Goal: Information Seeking & Learning: Learn about a topic

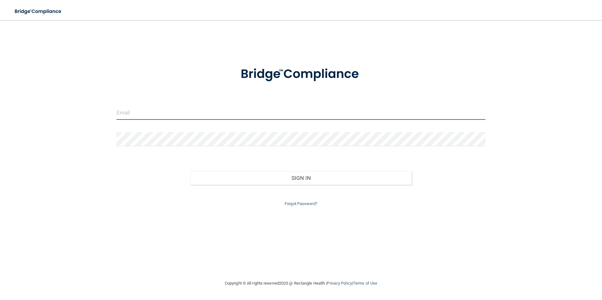
click at [131, 110] on input "email" at bounding box center [300, 113] width 369 height 14
click at [134, 113] on input "email" at bounding box center [300, 113] width 369 height 14
type input "ancarpenter78@gmail.com"
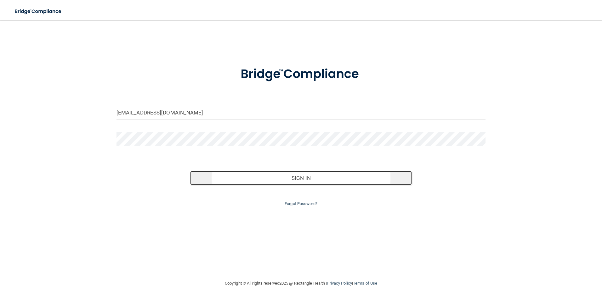
click at [296, 179] on button "Sign In" at bounding box center [301, 178] width 222 height 14
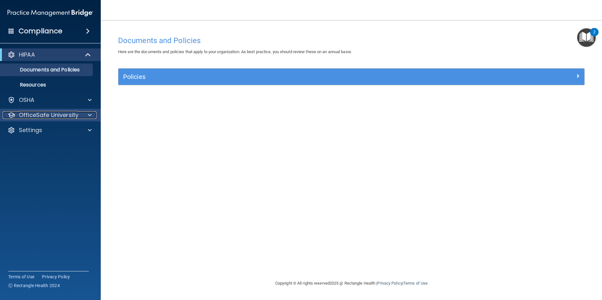
click at [40, 116] on p "OfficeSafe University" at bounding box center [49, 115] width 60 height 8
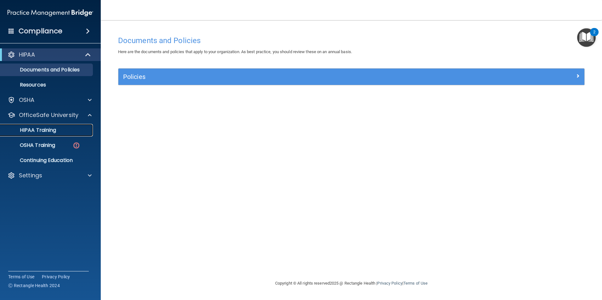
click at [43, 129] on p "HIPAA Training" at bounding box center [30, 130] width 52 height 6
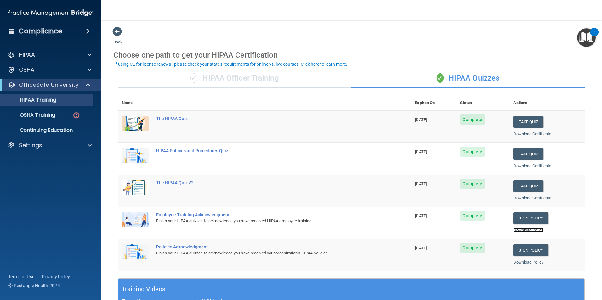
click at [521, 229] on link "Download Policy" at bounding box center [528, 230] width 30 height 5
click at [499, 248] on td "Complete" at bounding box center [482, 255] width 53 height 32
click at [513, 262] on link "Download Policy" at bounding box center [528, 262] width 30 height 5
click at [50, 149] on div "Settings" at bounding box center [42, 146] width 78 height 8
click at [33, 175] on p "Sign Out" at bounding box center [47, 176] width 86 height 6
